Goal: Task Accomplishment & Management: Manage account settings

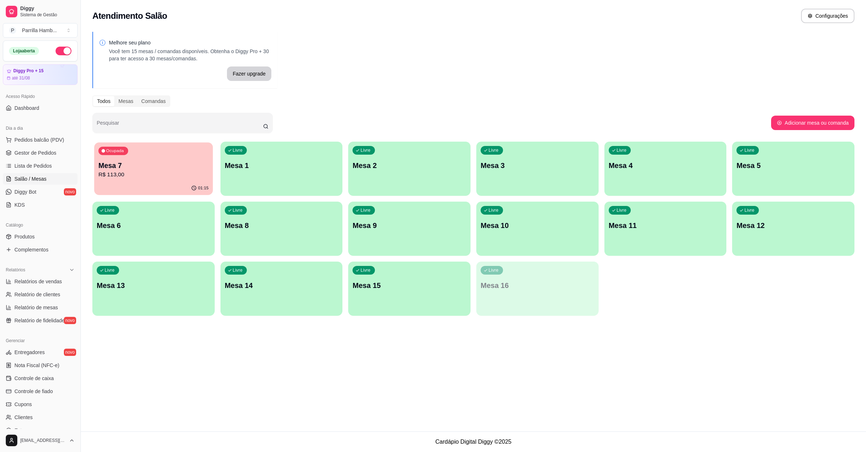
click at [165, 169] on p "Mesa 7" at bounding box center [154, 166] width 110 height 10
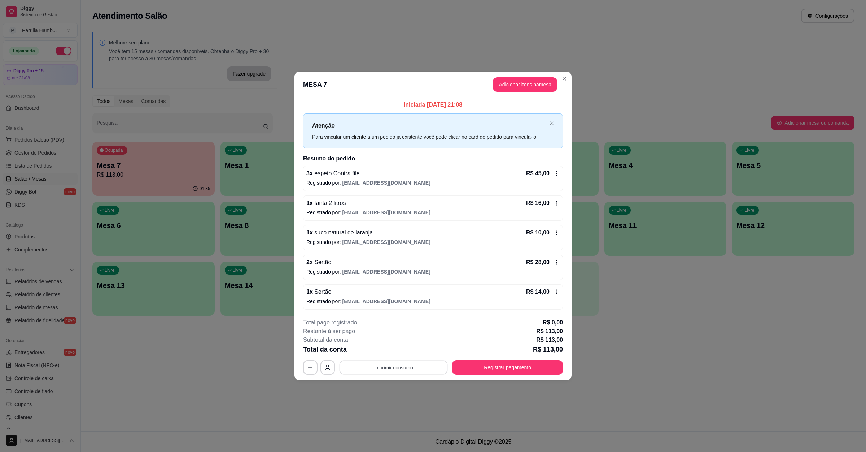
click at [401, 373] on button "Imprimir consumo" at bounding box center [394, 367] width 108 height 14
click at [425, 359] on div "**********" at bounding box center [433, 346] width 260 height 56
click at [397, 352] on div "Total da conta R$ 113,00" at bounding box center [433, 349] width 260 height 10
click at [403, 360] on div "**********" at bounding box center [433, 346] width 260 height 56
click at [404, 366] on button "Imprimir consumo" at bounding box center [394, 367] width 112 height 14
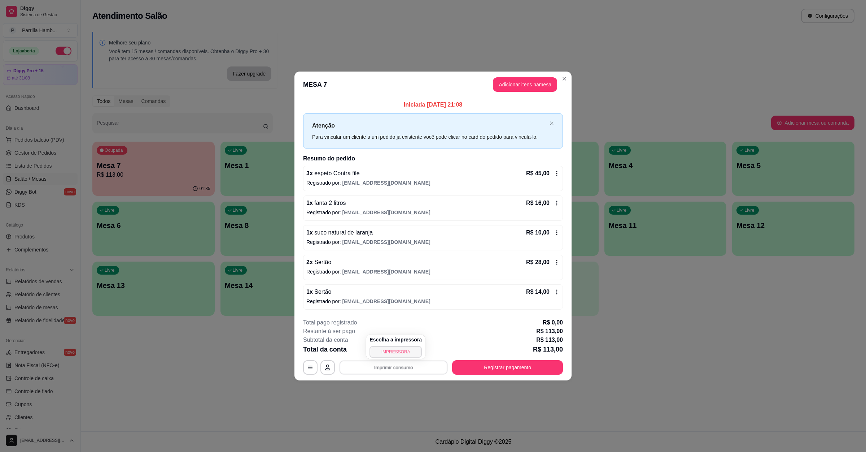
click at [397, 352] on button "IMPRESSORA" at bounding box center [396, 352] width 52 height 12
click at [475, 374] on button "Registrar pagamento" at bounding box center [508, 367] width 108 height 14
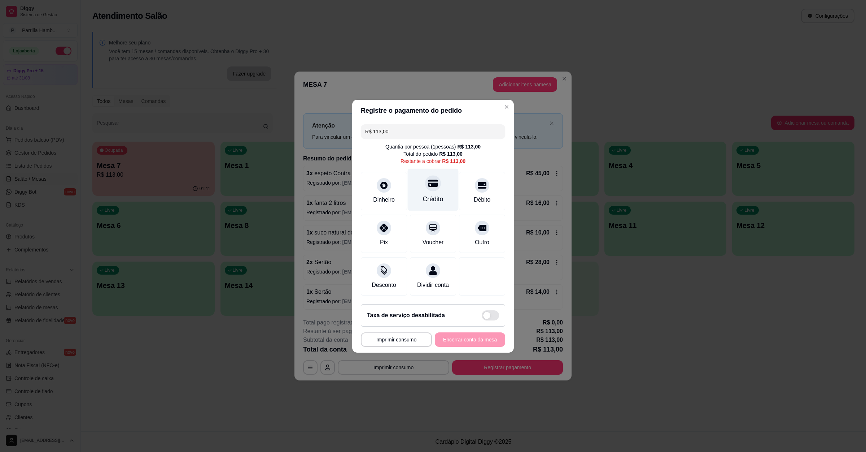
click at [429, 194] on div "Crédito" at bounding box center [433, 198] width 21 height 9
type input "R$ 0,00"
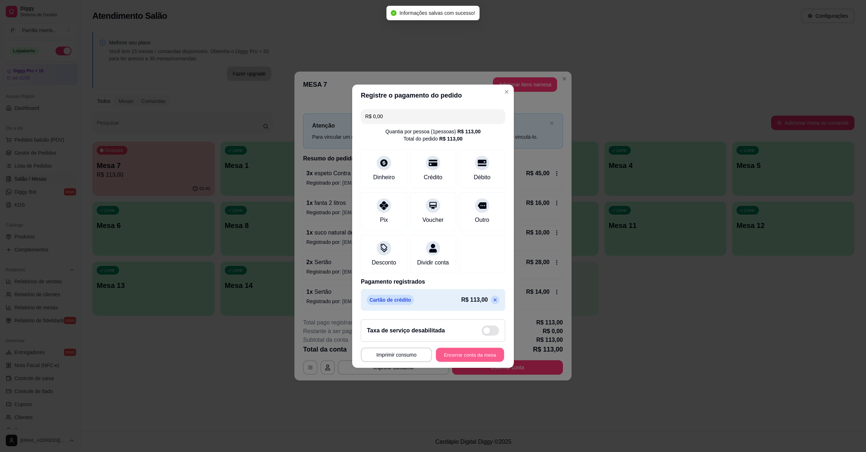
click at [491, 356] on button "Encerrar conta da mesa" at bounding box center [470, 354] width 68 height 14
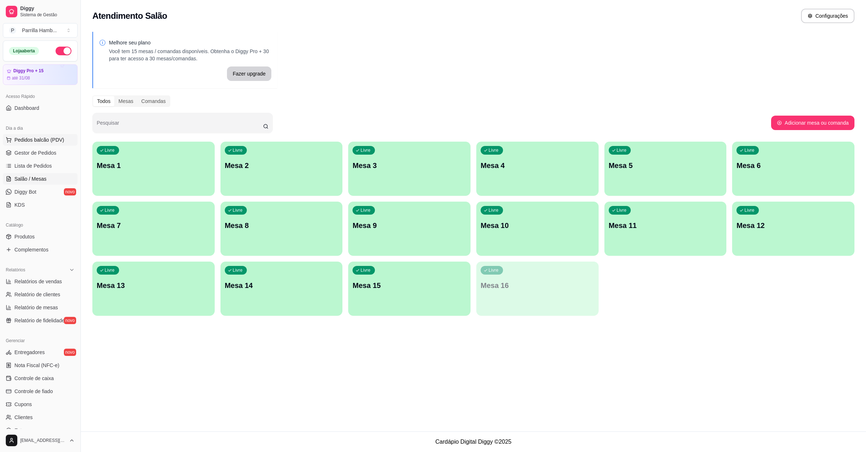
click at [61, 143] on span "Pedidos balcão (PDV)" at bounding box center [39, 139] width 50 height 7
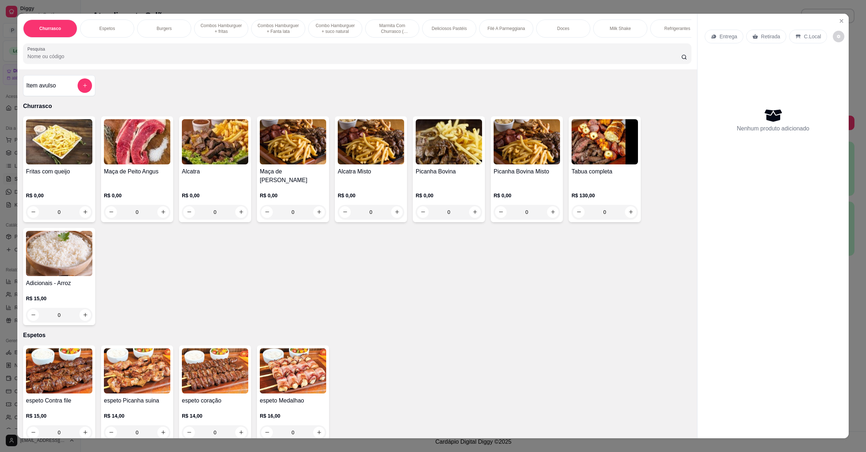
click at [226, 61] on div at bounding box center [357, 53] width 660 height 14
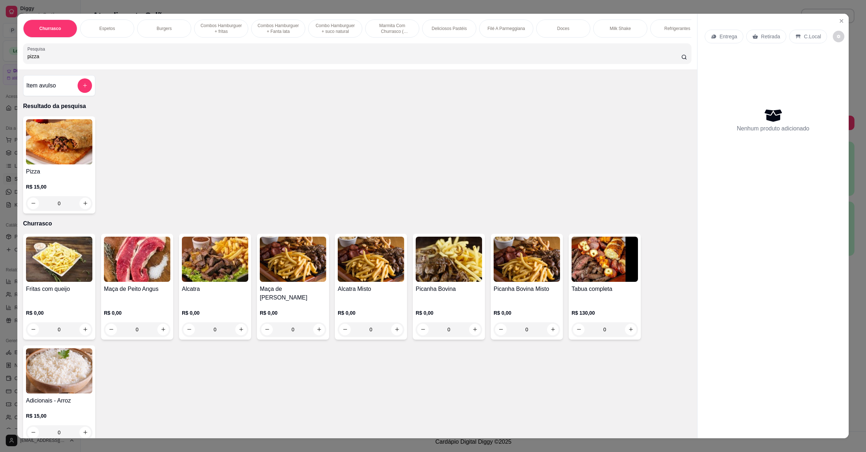
type input "pizza"
click at [66, 164] on img at bounding box center [59, 141] width 66 height 45
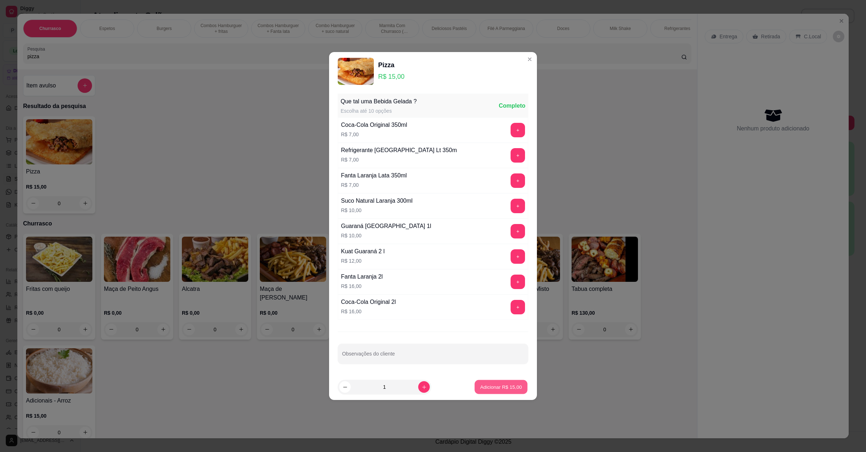
click at [503, 384] on p "Adicionar R$ 15,00" at bounding box center [502, 386] width 42 height 7
type input "1"
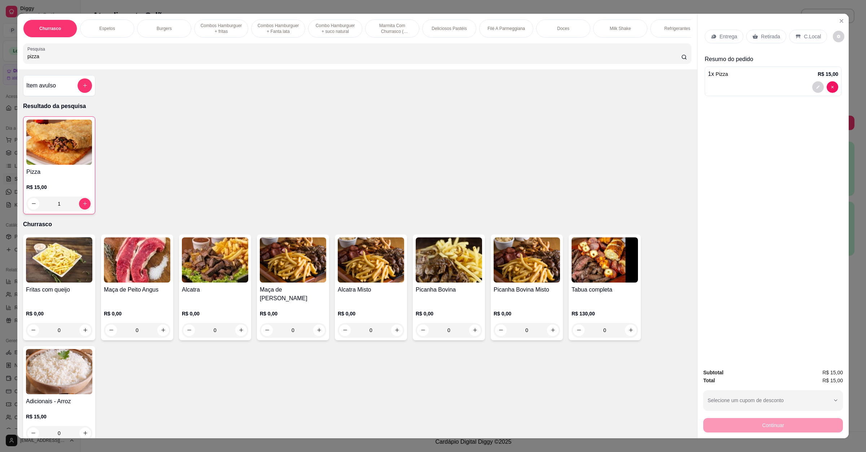
click at [719, 30] on div "Entrega" at bounding box center [724, 37] width 39 height 14
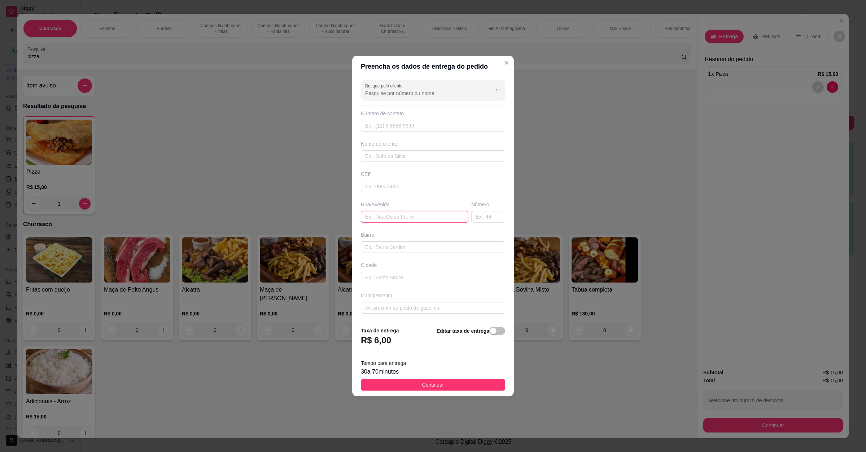
click at [394, 222] on input "text" at bounding box center [415, 217] width 108 height 12
type input "av [PERSON_NAME]"
click at [477, 389] on button "Continuar" at bounding box center [433, 385] width 144 height 12
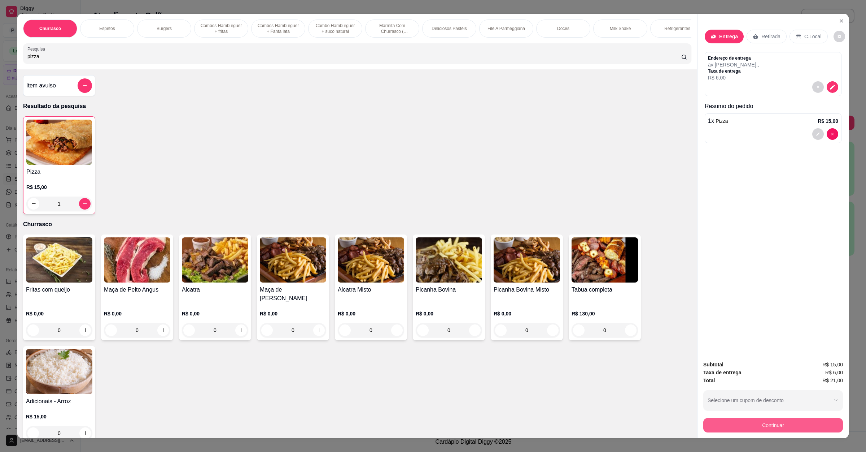
click at [771, 430] on button "Continuar" at bounding box center [774, 425] width 140 height 14
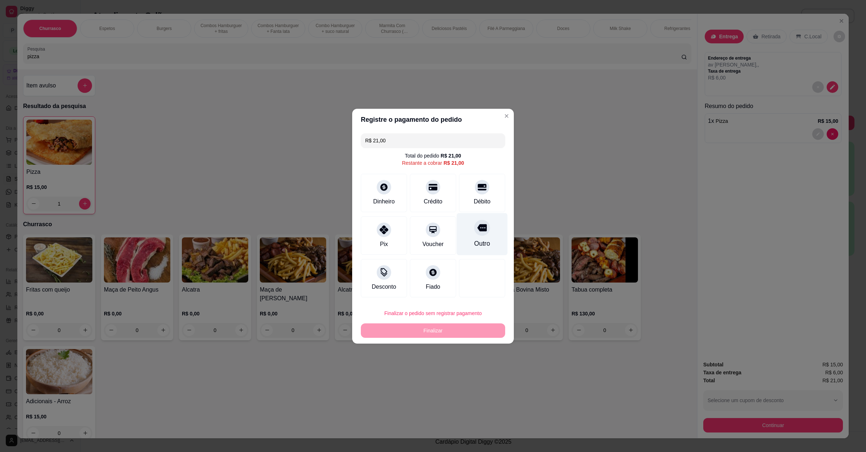
click at [468, 233] on div "Outro" at bounding box center [482, 234] width 51 height 42
type input "R$ 0,00"
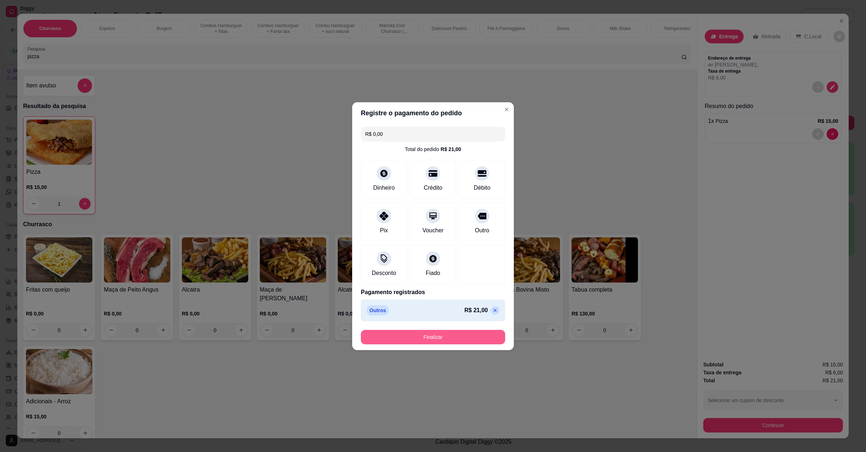
click at [479, 333] on button "Finalizar" at bounding box center [433, 337] width 144 height 14
type input "0"
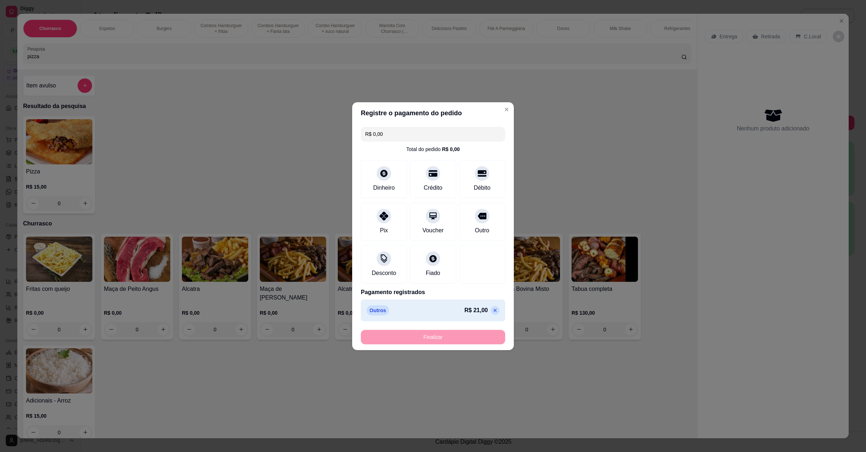
type input "-R$ 21,00"
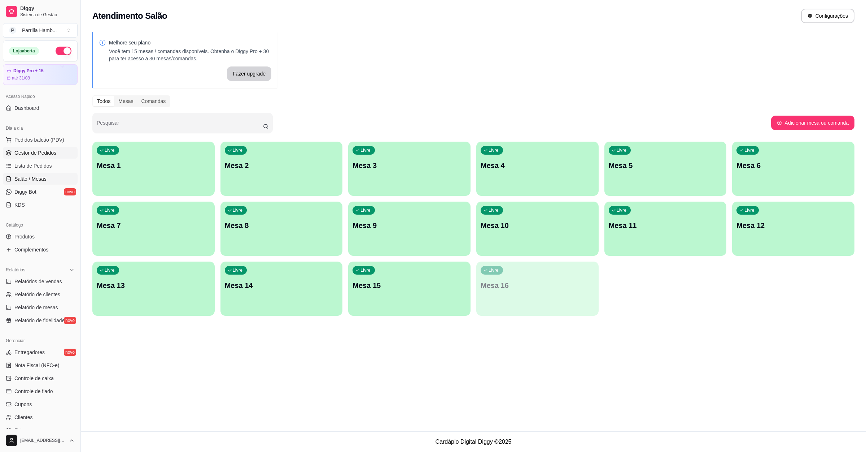
click at [46, 157] on link "Gestor de Pedidos" at bounding box center [40, 153] width 75 height 12
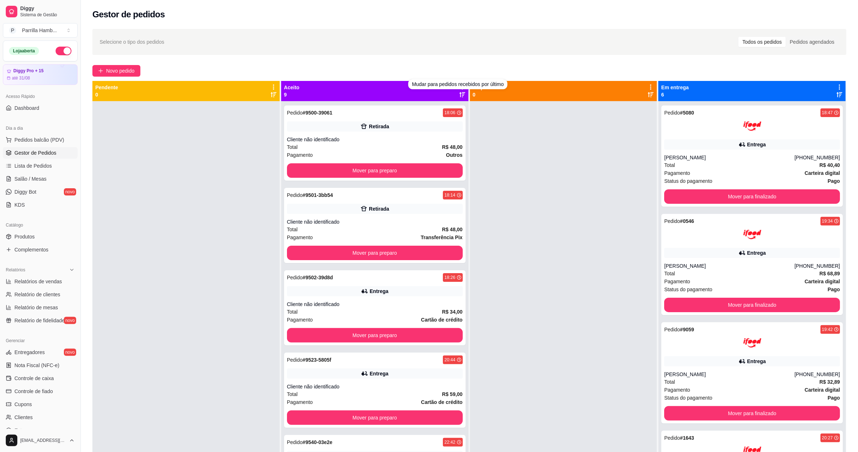
click at [440, 72] on div "Novo pedido" at bounding box center [469, 71] width 754 height 12
click at [459, 71] on div "Novo pedido" at bounding box center [469, 71] width 754 height 12
click at [458, 83] on div "Aceito 9" at bounding box center [374, 91] width 187 height 20
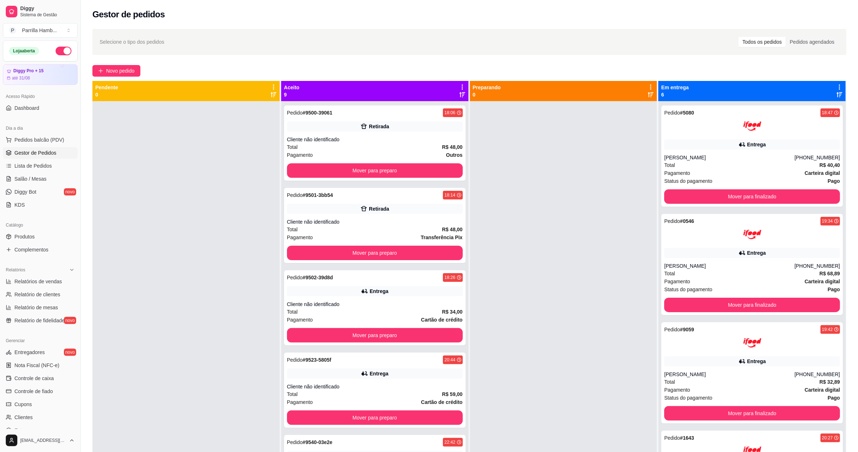
click at [458, 83] on div "Aceito 9" at bounding box center [374, 91] width 187 height 20
click at [459, 88] on icon at bounding box center [462, 87] width 6 height 6
click at [427, 116] on span "Com essa opção você tem a opção de mover todos os pedidos que estão em uma etap…" at bounding box center [414, 109] width 86 height 14
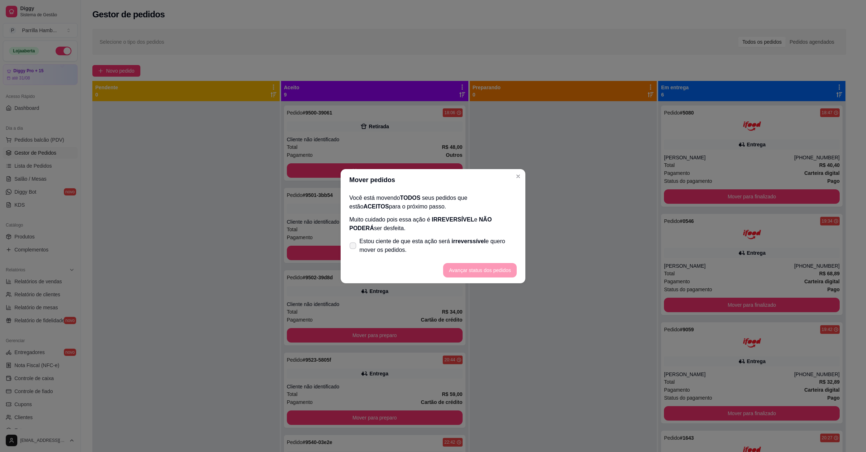
click at [386, 256] on label "Estou ciente de que esta ação será irreverssível e quero mover os pedidos." at bounding box center [433, 245] width 173 height 23
click at [395, 248] on span "Estou ciente de que esta ação será irreverssível e quero mover os pedidos." at bounding box center [438, 245] width 157 height 17
click at [354, 248] on input "Estou ciente de que esta ação será irreverssível e quero mover os pedidos." at bounding box center [351, 249] width 5 height 5
checkbox input "true"
click at [464, 272] on button "Avançar status dos pedidos" at bounding box center [479, 270] width 71 height 14
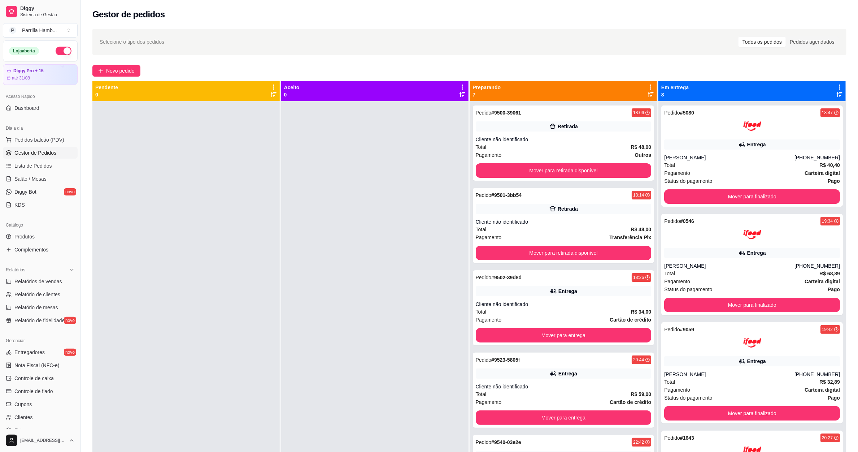
click at [648, 84] on icon at bounding box center [651, 87] width 6 height 6
click at [624, 96] on li "Mover pedidos de etapa Com essa opção você tem a opção de mover todos os pedido…" at bounding box center [589, 109] width 113 height 29
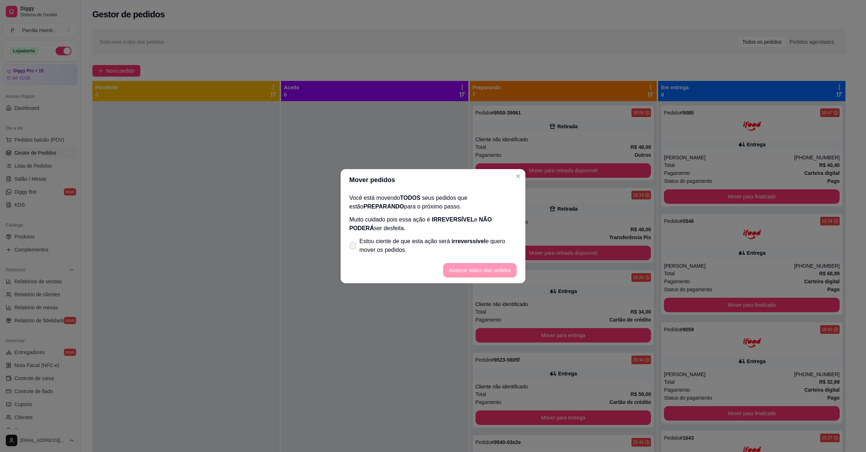
click at [405, 245] on span "Estou ciente de que esta ação será irreverssível e quero mover os pedidos." at bounding box center [438, 245] width 157 height 17
click at [354, 247] on input "Estou ciente de que esta ação será irreverssível e quero mover os pedidos." at bounding box center [351, 249] width 5 height 5
checkbox input "true"
click at [485, 269] on button "Avançar status dos pedidos" at bounding box center [480, 270] width 74 height 14
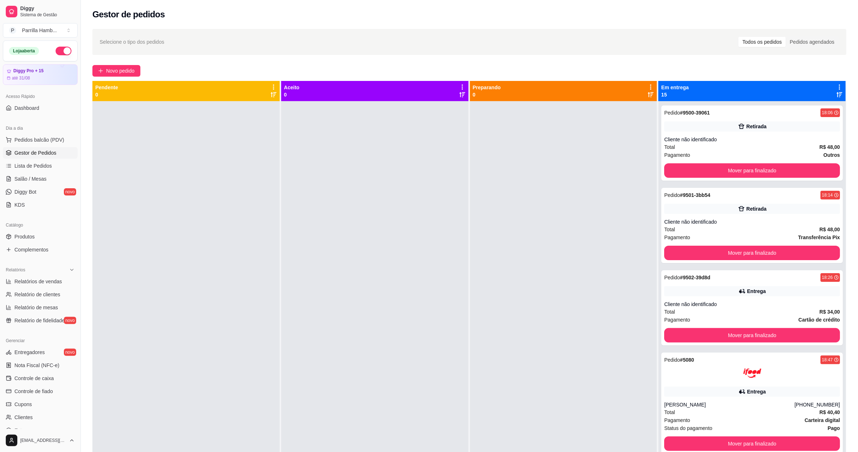
click at [836, 85] on icon at bounding box center [839, 87] width 6 height 6
click at [789, 100] on div "Mover pedidos de etapa Com essa opção você tem a opção de mover todos os pedido…" at bounding box center [775, 109] width 107 height 25
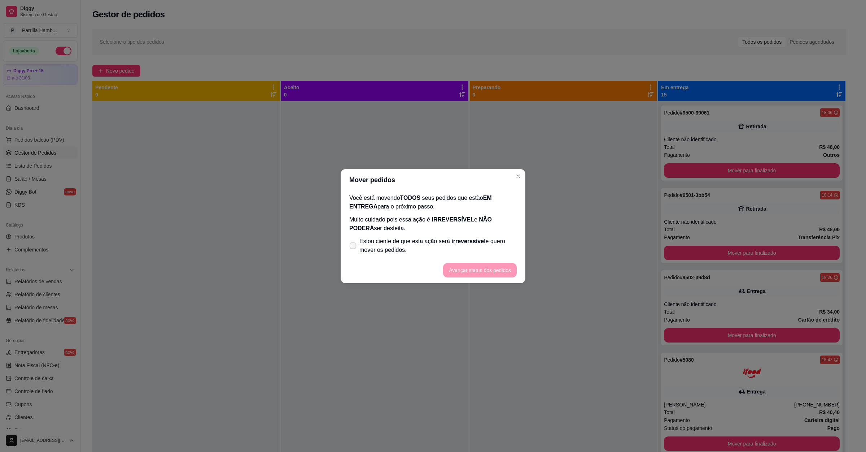
click at [405, 247] on span "Estou ciente de que esta ação será irreverssível e quero mover os pedidos." at bounding box center [438, 245] width 157 height 17
click at [354, 247] on input "Estou ciente de que esta ação será irreverssível e quero mover os pedidos." at bounding box center [351, 249] width 5 height 5
checkbox input "true"
click at [486, 274] on button "Avançar status dos pedidos" at bounding box center [480, 270] width 74 height 14
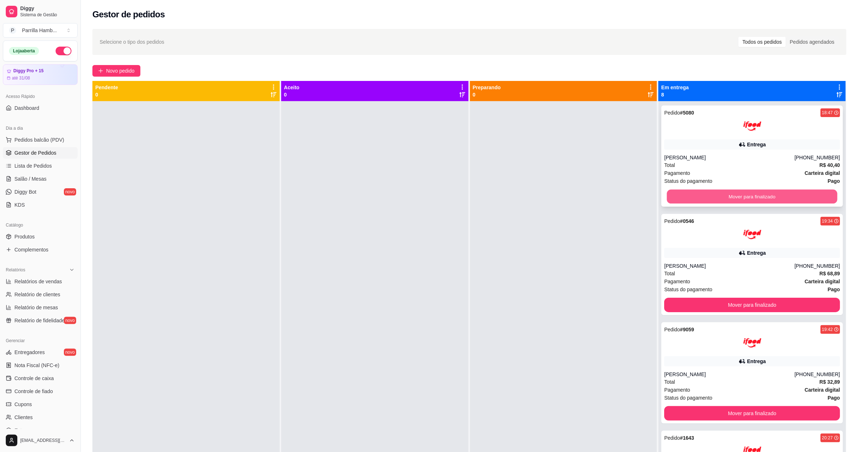
click at [714, 191] on button "Mover para finalizado" at bounding box center [752, 197] width 170 height 14
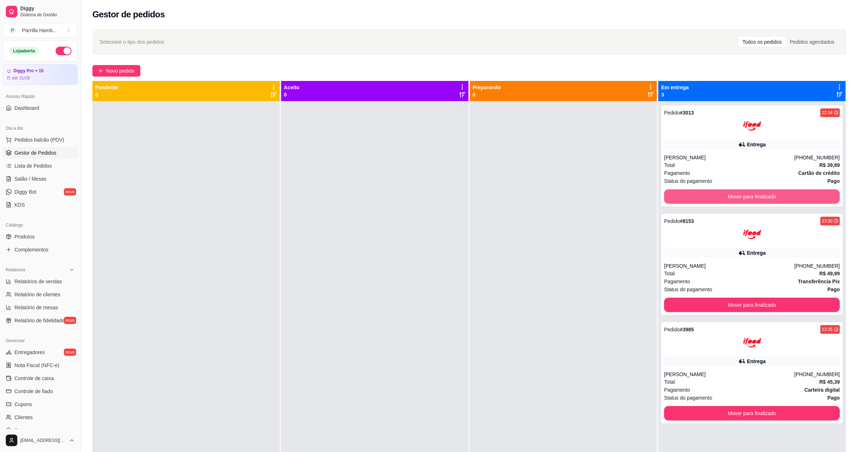
click at [714, 191] on button "Mover para finalizado" at bounding box center [752, 196] width 176 height 14
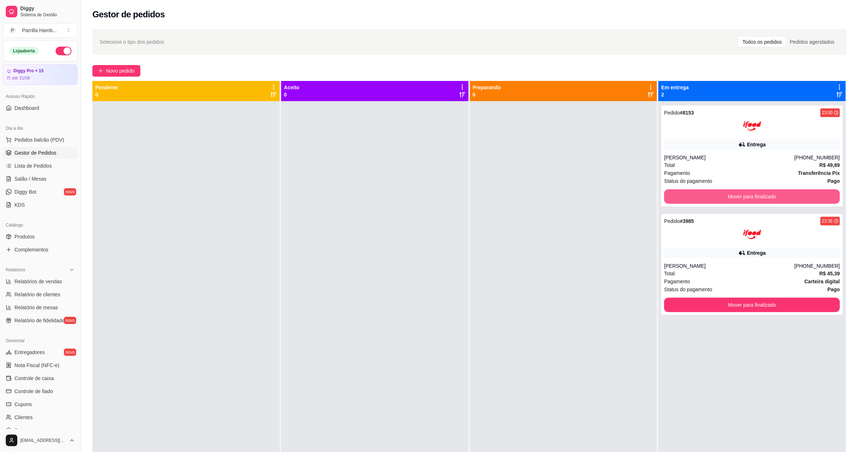
click at [714, 191] on button "Mover para finalizado" at bounding box center [752, 196] width 176 height 14
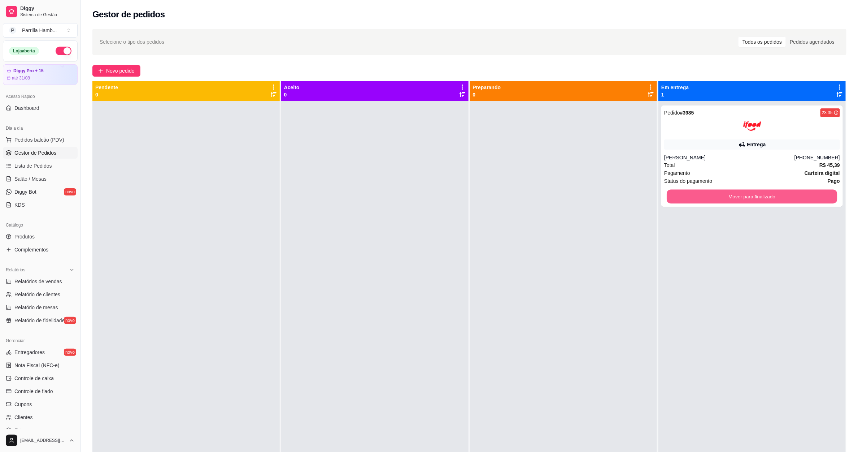
click at [714, 191] on button "Mover para finalizado" at bounding box center [752, 197] width 170 height 14
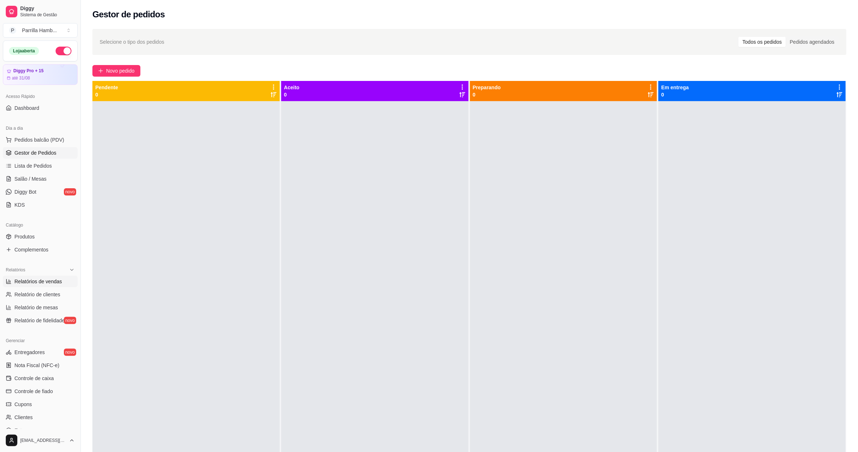
click at [62, 279] on link "Relatórios de vendas" at bounding box center [40, 281] width 75 height 12
select select "ALL"
select select "0"
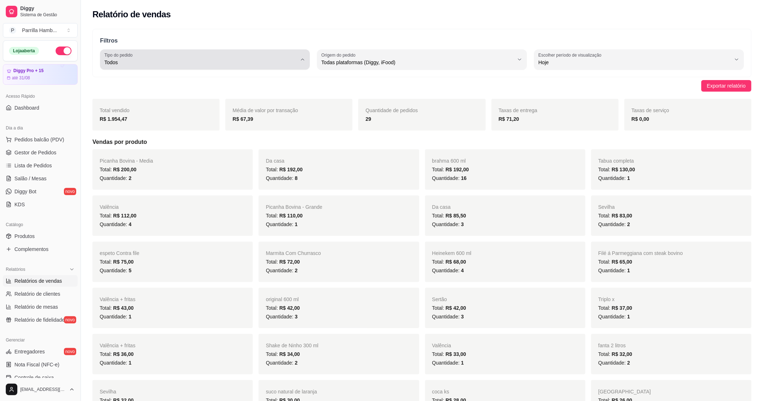
click at [251, 66] on div "Todos" at bounding box center [200, 59] width 192 height 14
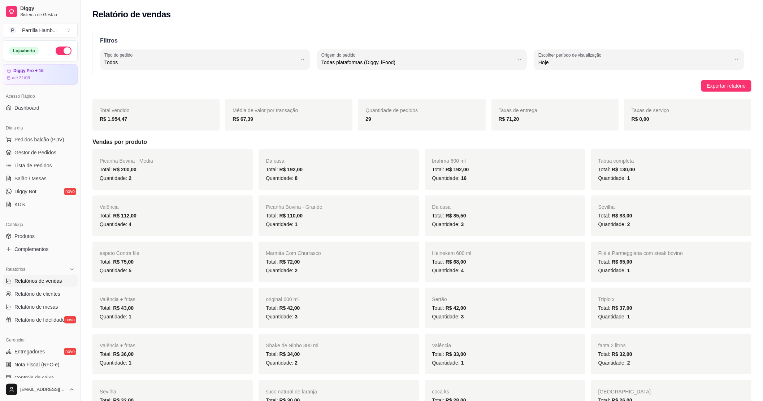
click at [188, 87] on li "Entrega" at bounding box center [205, 91] width 196 height 11
type input "DELIVERY"
select select "DELIVERY"
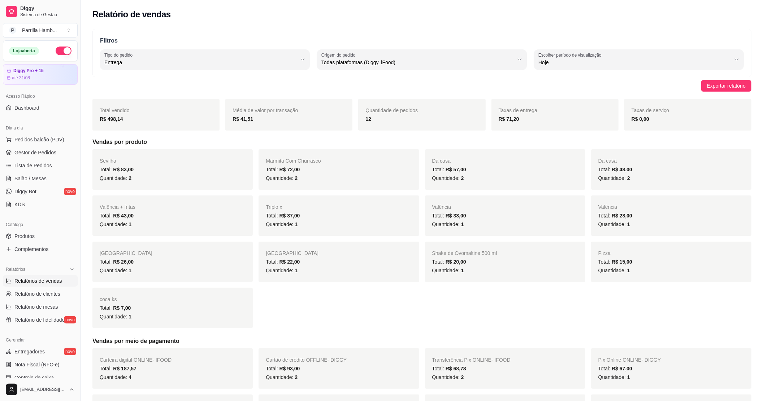
click at [370, 130] on div "Quantidade de pedidos 12" at bounding box center [421, 115] width 127 height 32
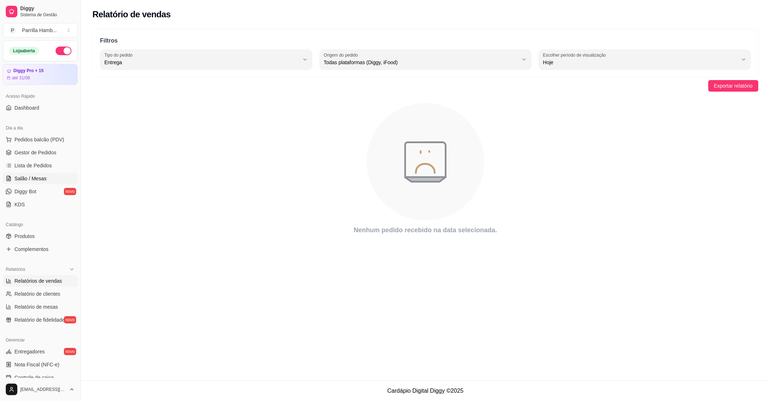
click at [48, 178] on link "Salão / Mesas" at bounding box center [40, 179] width 75 height 12
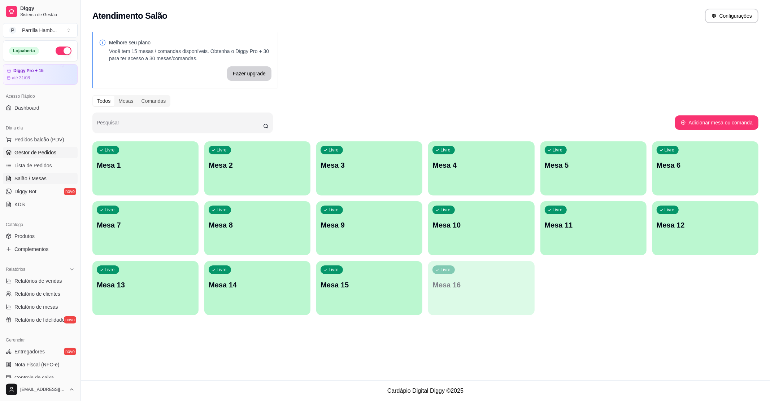
click at [44, 155] on span "Gestor de Pedidos" at bounding box center [35, 152] width 42 height 7
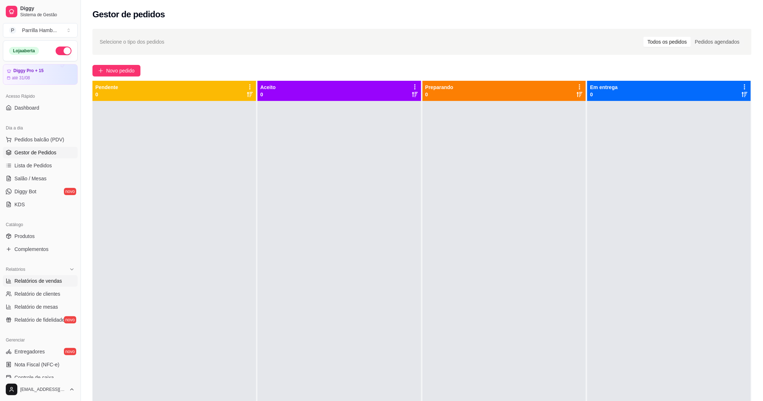
click at [38, 282] on span "Relatórios de vendas" at bounding box center [38, 281] width 48 height 7
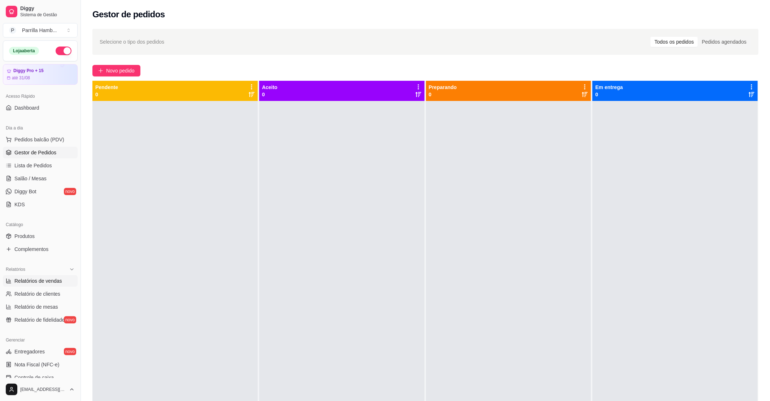
select select "ALL"
select select "0"
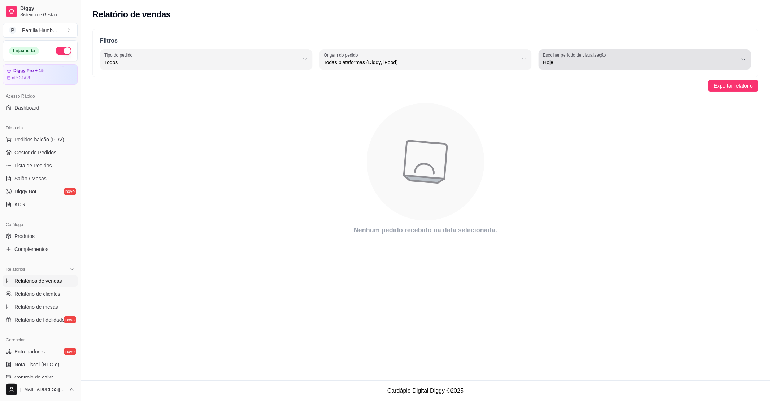
click at [591, 70] on div "Filtros ALL Tipo do pedido Todos Entrega Retirada Mesa Consumo local Tipo do pe…" at bounding box center [425, 53] width 666 height 48
click at [591, 67] on button "Escolher período de visualização Hoje" at bounding box center [645, 59] width 212 height 20
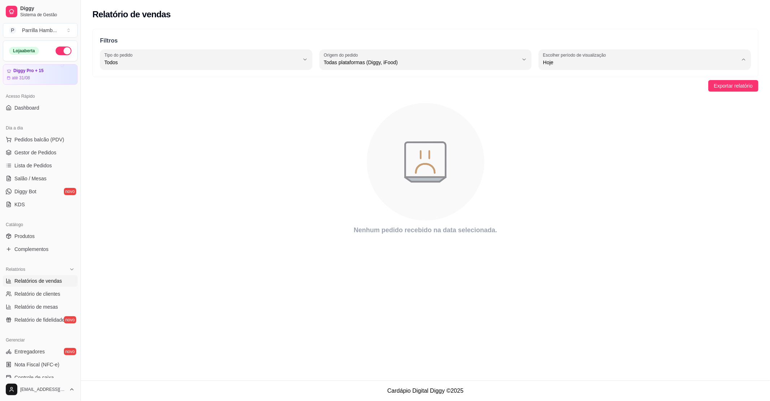
click at [568, 90] on span "Ontem" at bounding box center [642, 91] width 186 height 7
type input "1"
select select "1"
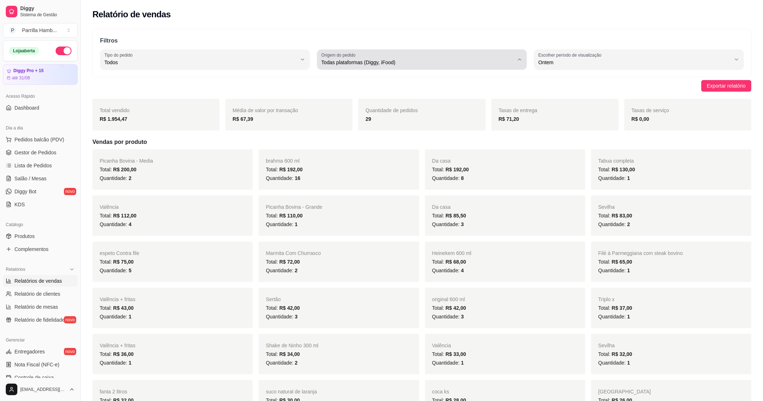
click at [383, 62] on span "Todas plataformas (Diggy, iFood)" at bounding box center [417, 62] width 192 height 7
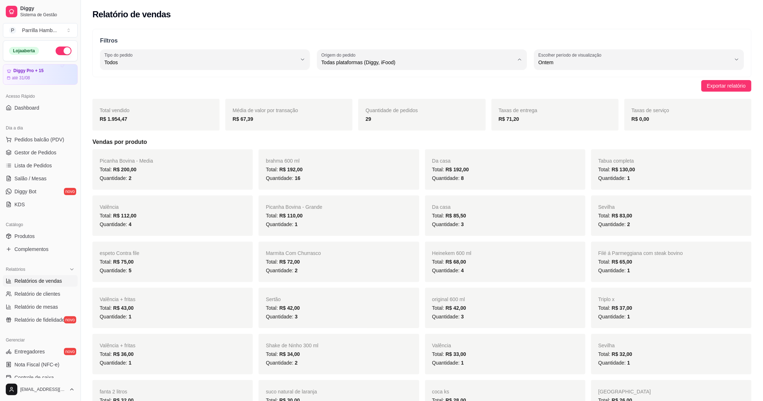
click at [352, 91] on span "Diggy" at bounding box center [418, 91] width 183 height 7
type input "DIGGY"
select select "DIGGY"
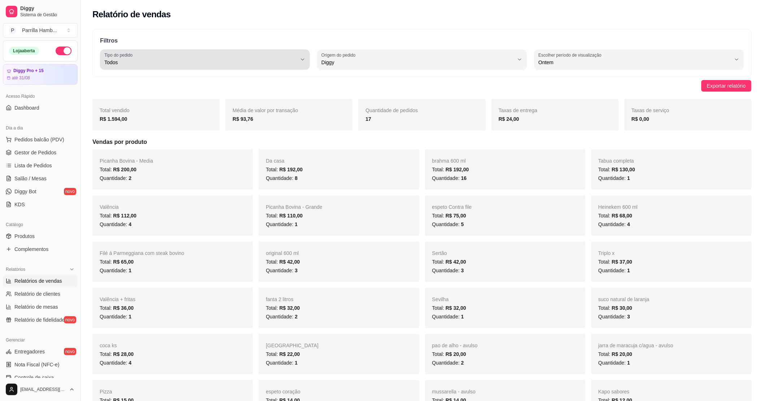
click at [279, 61] on span "Todos" at bounding box center [200, 62] width 192 height 7
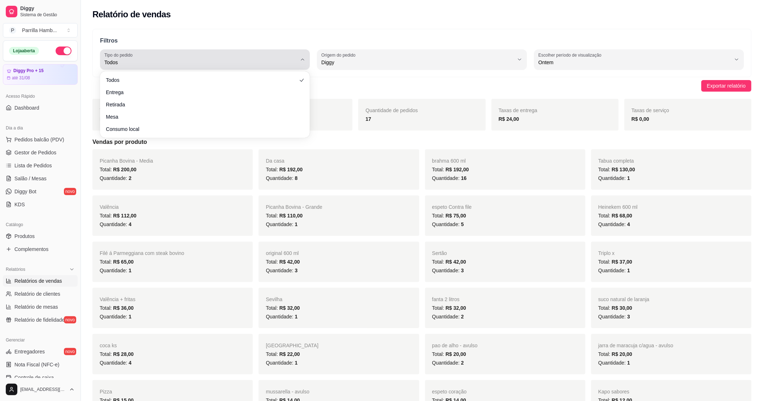
click at [279, 61] on span "Todos" at bounding box center [200, 62] width 192 height 7
